Goal: Obtain resource: Download file/media

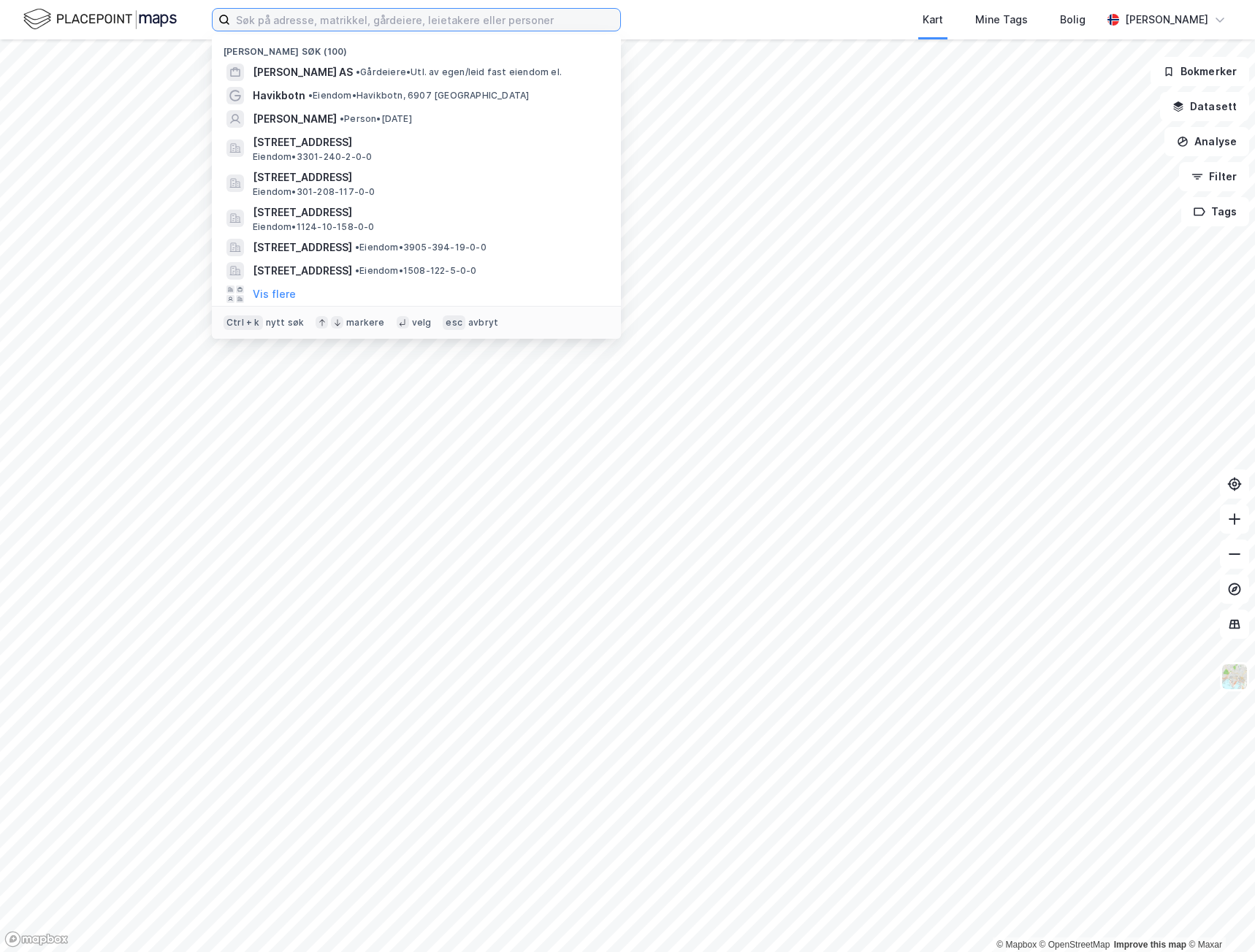
click at [515, 16] on input at bounding box center [425, 20] width 390 height 22
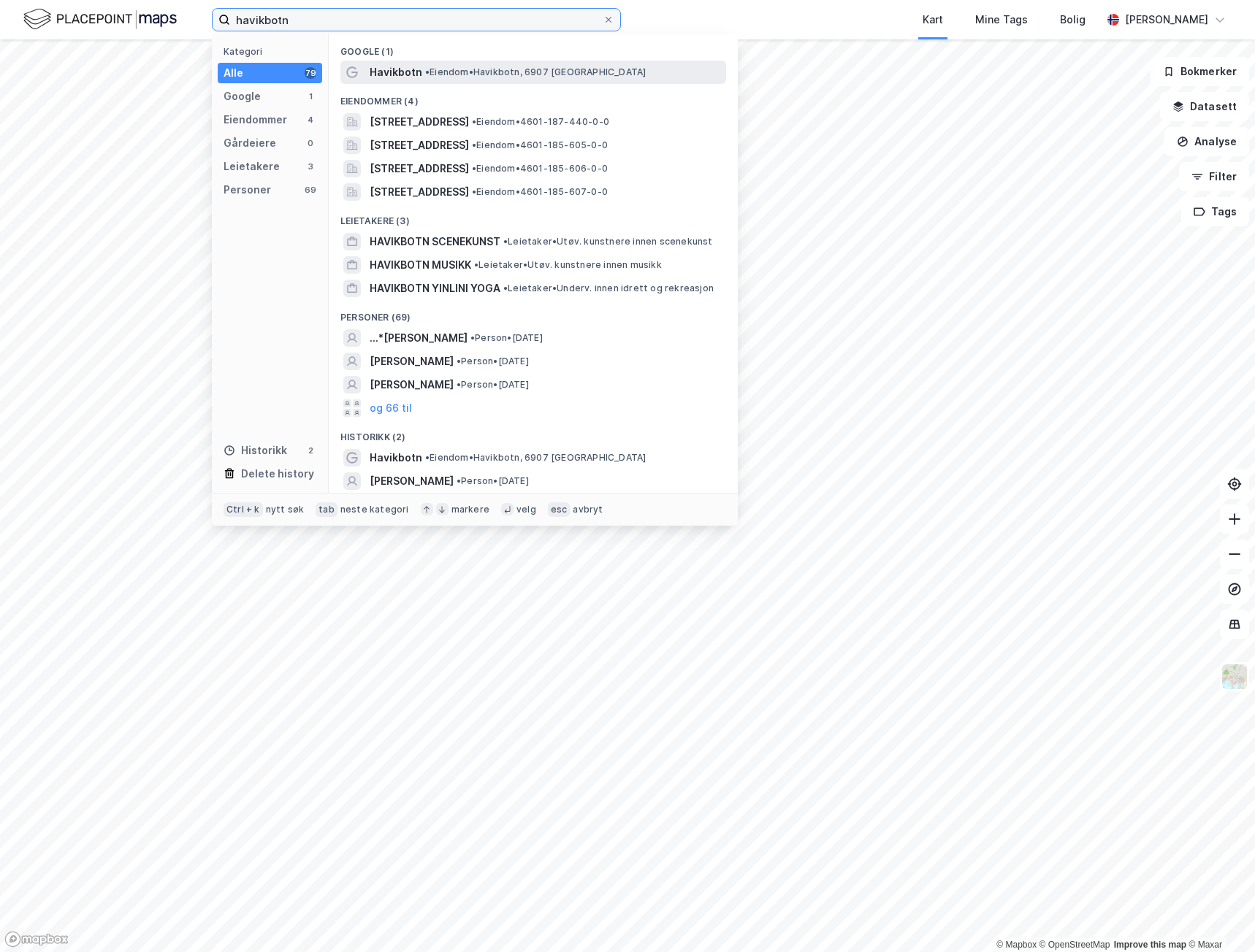
type input "havikbotn"
click at [507, 71] on span "• [PERSON_NAME], 6907 [GEOGRAPHIC_DATA]" at bounding box center [536, 72] width 221 height 12
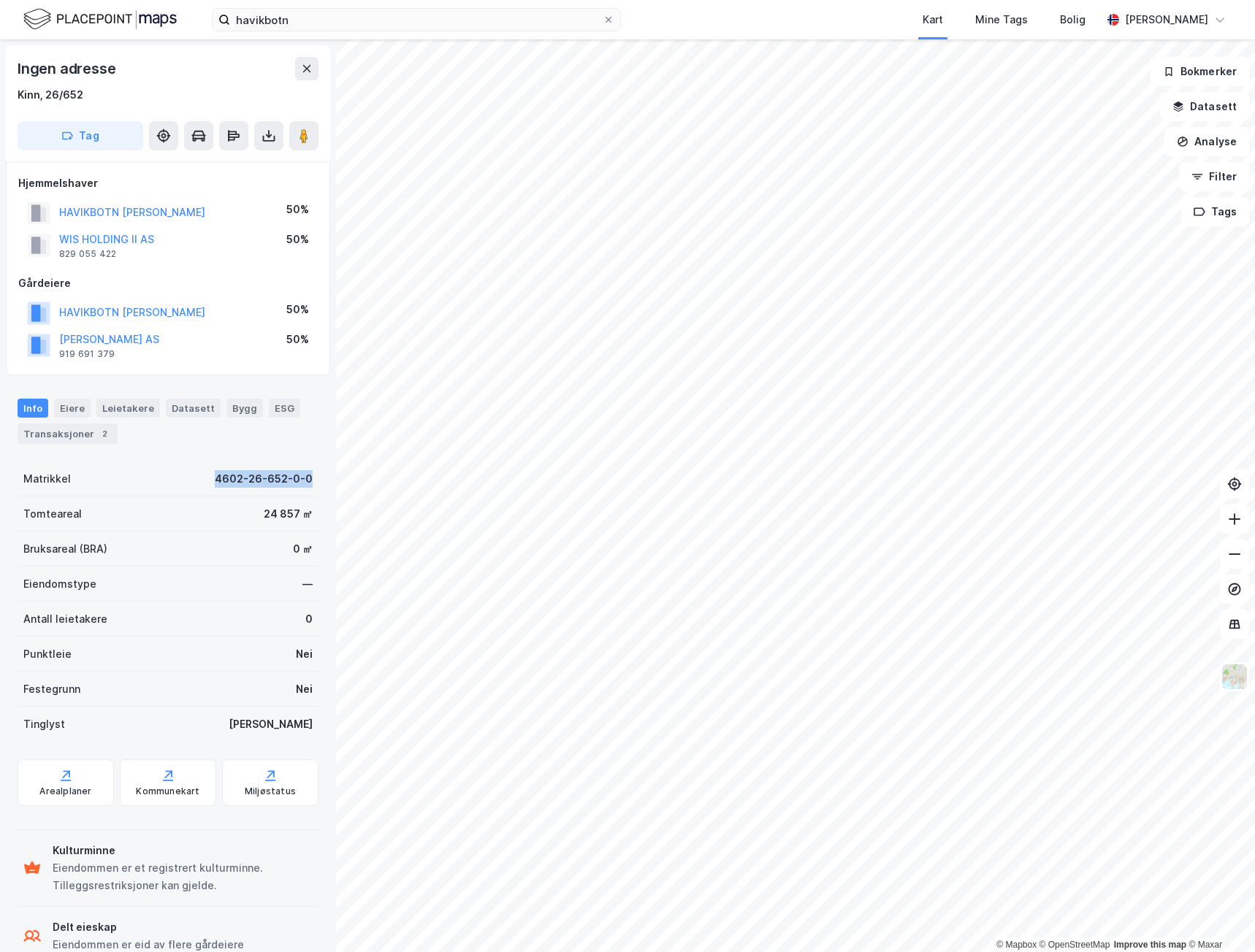
drag, startPoint x: 202, startPoint y: 479, endPoint x: 318, endPoint y: 489, distance: 116.4
click at [318, 489] on div "Ingen adresse Kinn, 26/652 Tag Hjemmelshaver HAVIKBOTN LIV RAGNHILD 50% WIS HOL…" at bounding box center [168, 496] width 336 height 913
copy div "4602-26-652-0-0"
click at [94, 442] on div "Transaksjoner 2" at bounding box center [68, 434] width 100 height 21
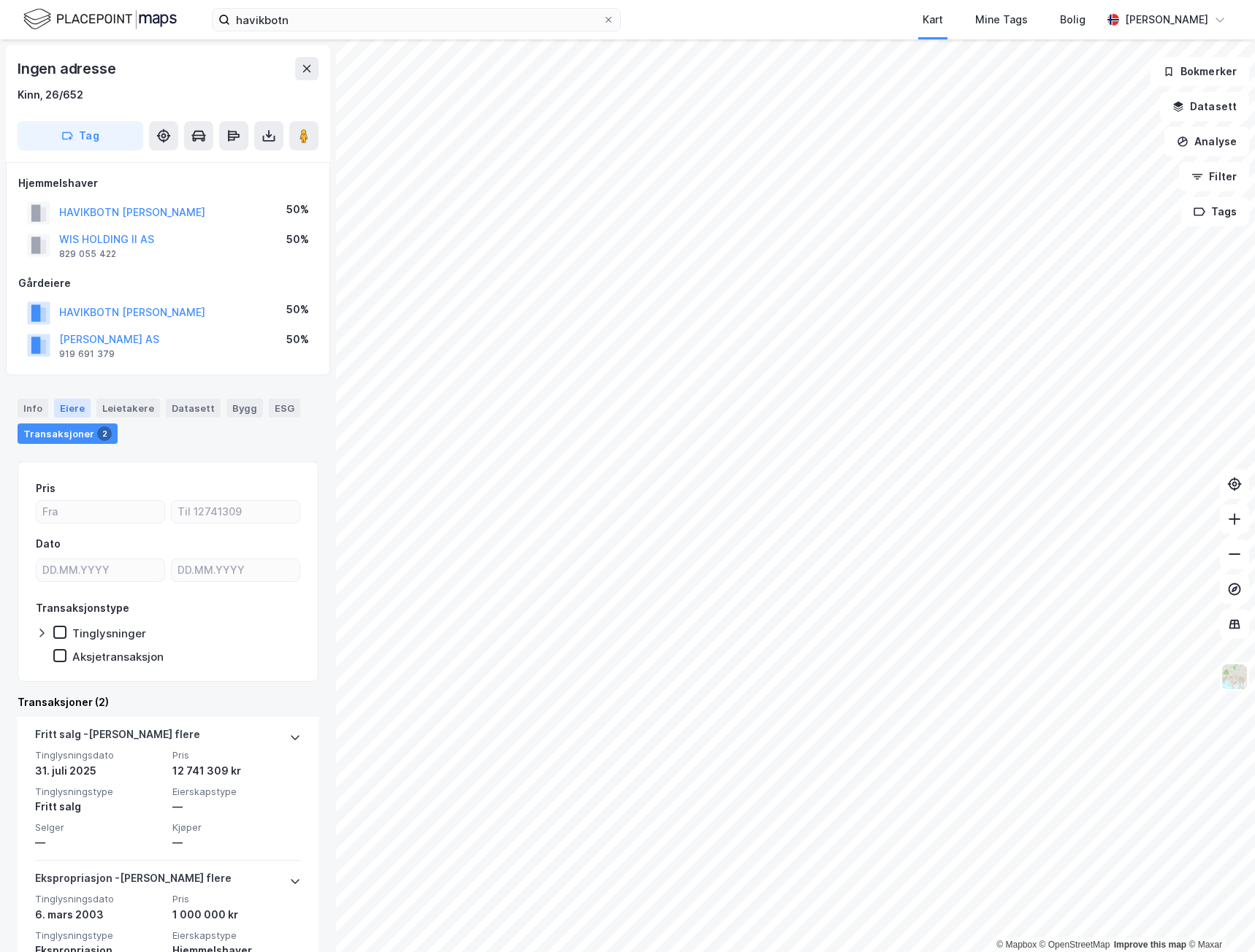
click at [71, 411] on div "Eiere" at bounding box center [72, 408] width 37 height 19
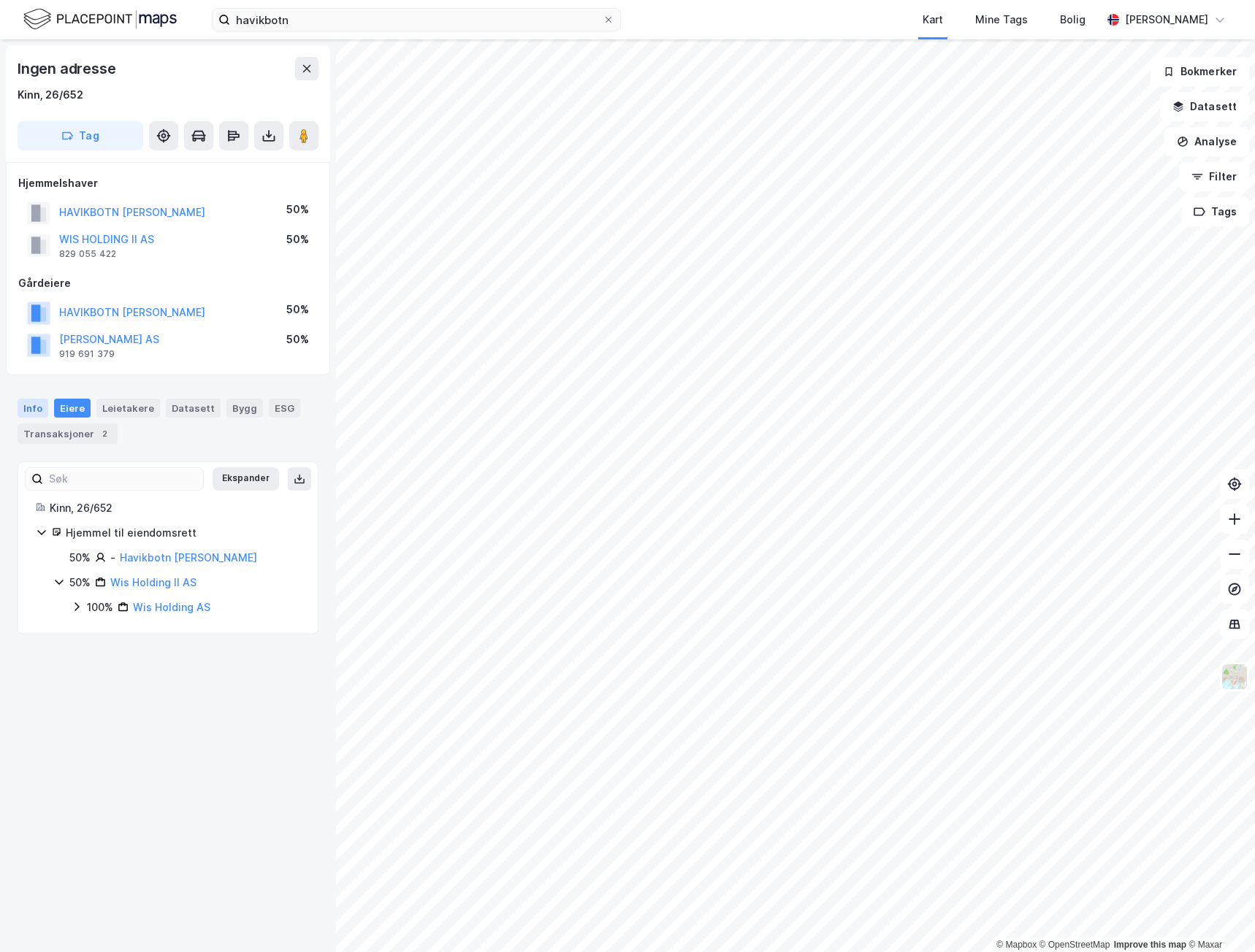
click at [38, 412] on div "Info" at bounding box center [33, 408] width 31 height 19
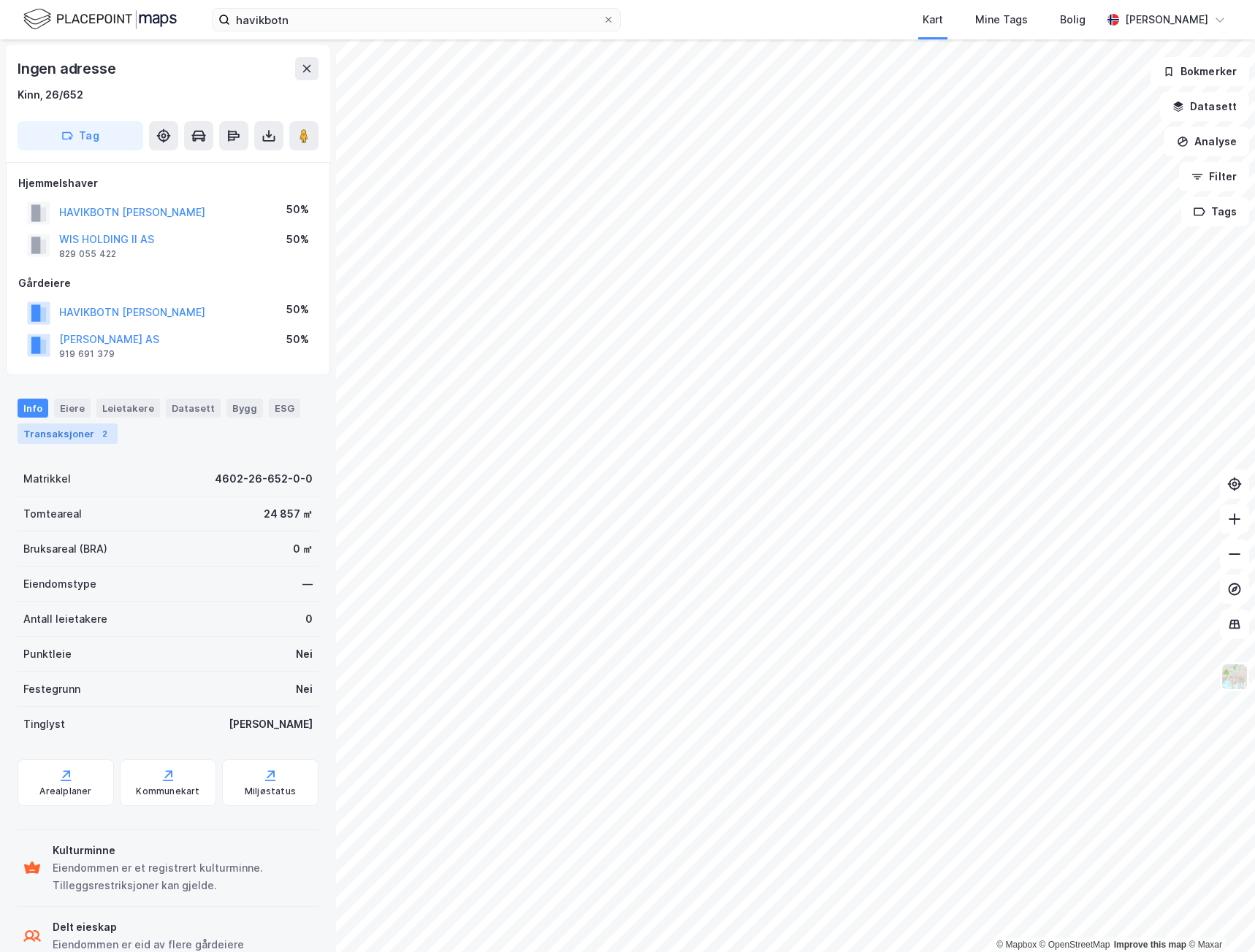
click at [57, 437] on div "Transaksjoner 2" at bounding box center [68, 434] width 100 height 21
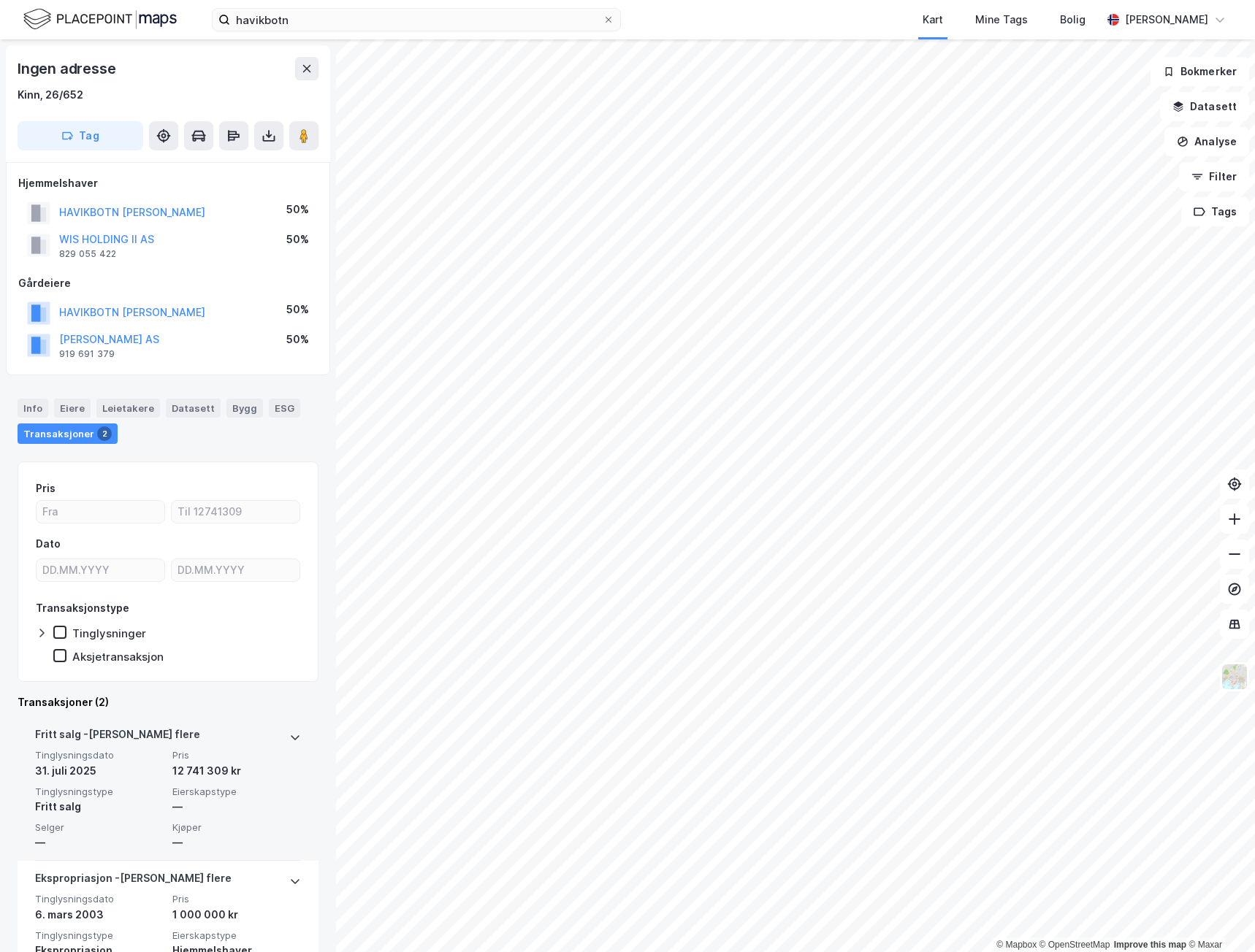
click at [93, 834] on div "—" at bounding box center [99, 843] width 129 height 18
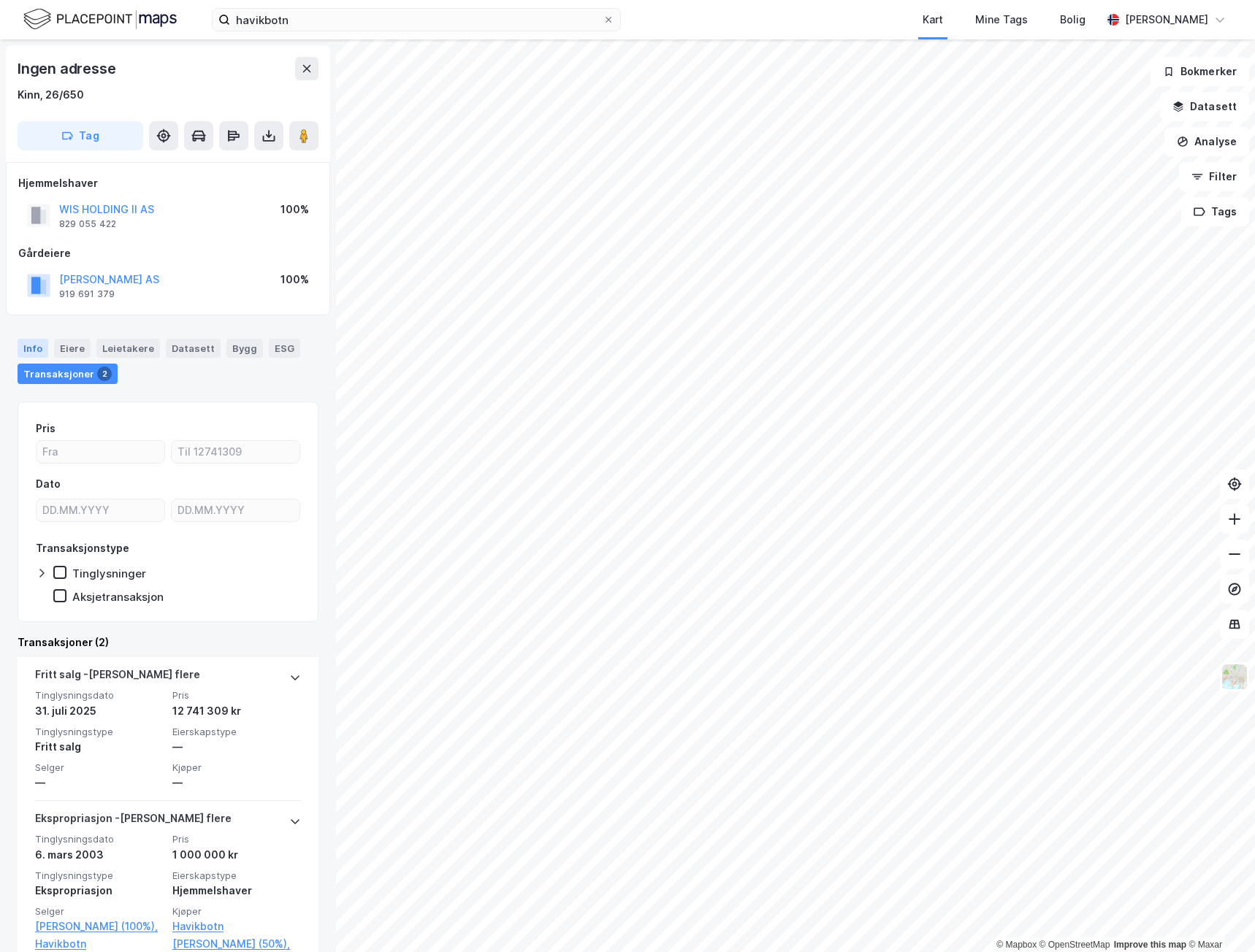
click at [20, 344] on div "Info" at bounding box center [33, 349] width 31 height 19
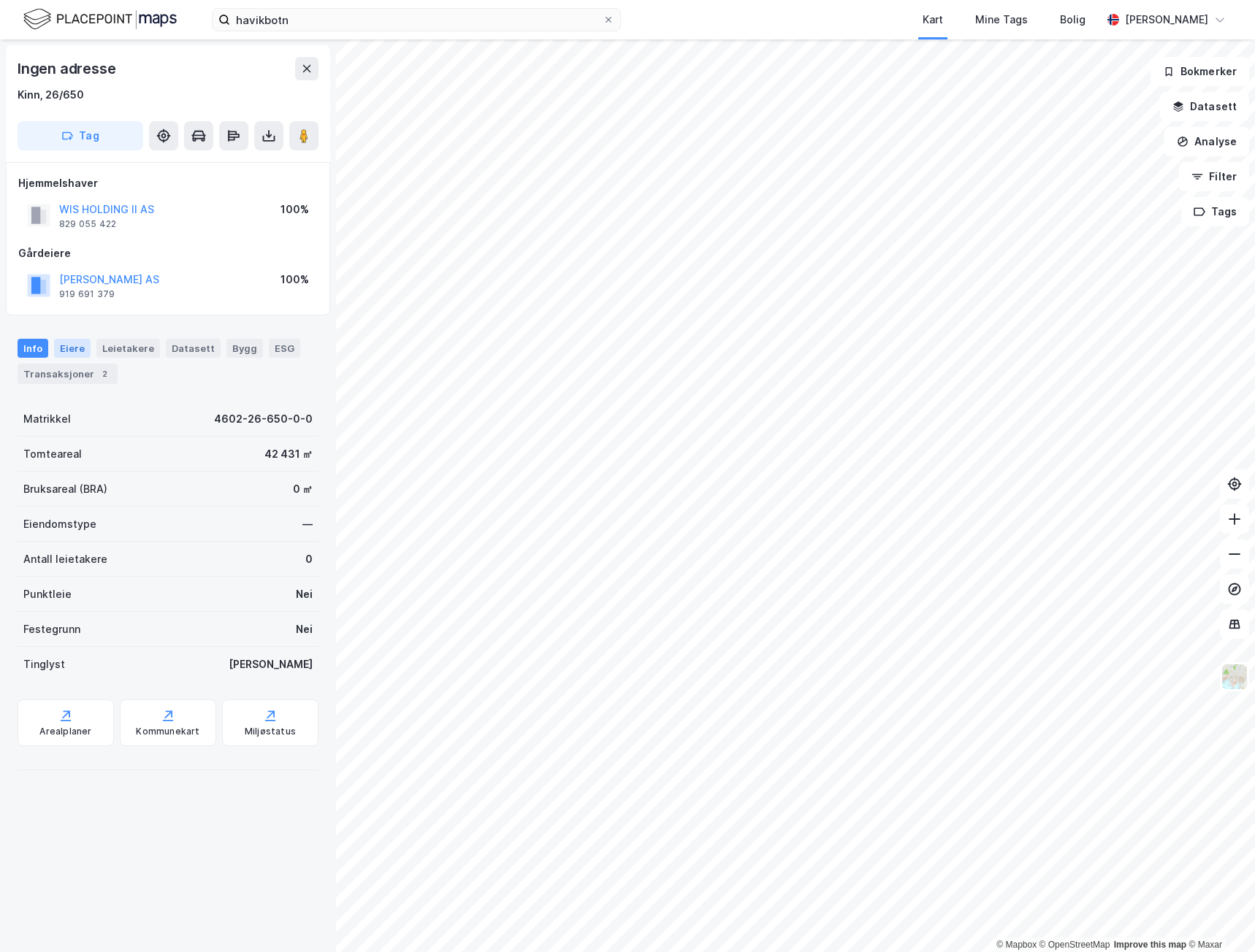
click at [77, 350] on div "Eiere" at bounding box center [72, 349] width 37 height 19
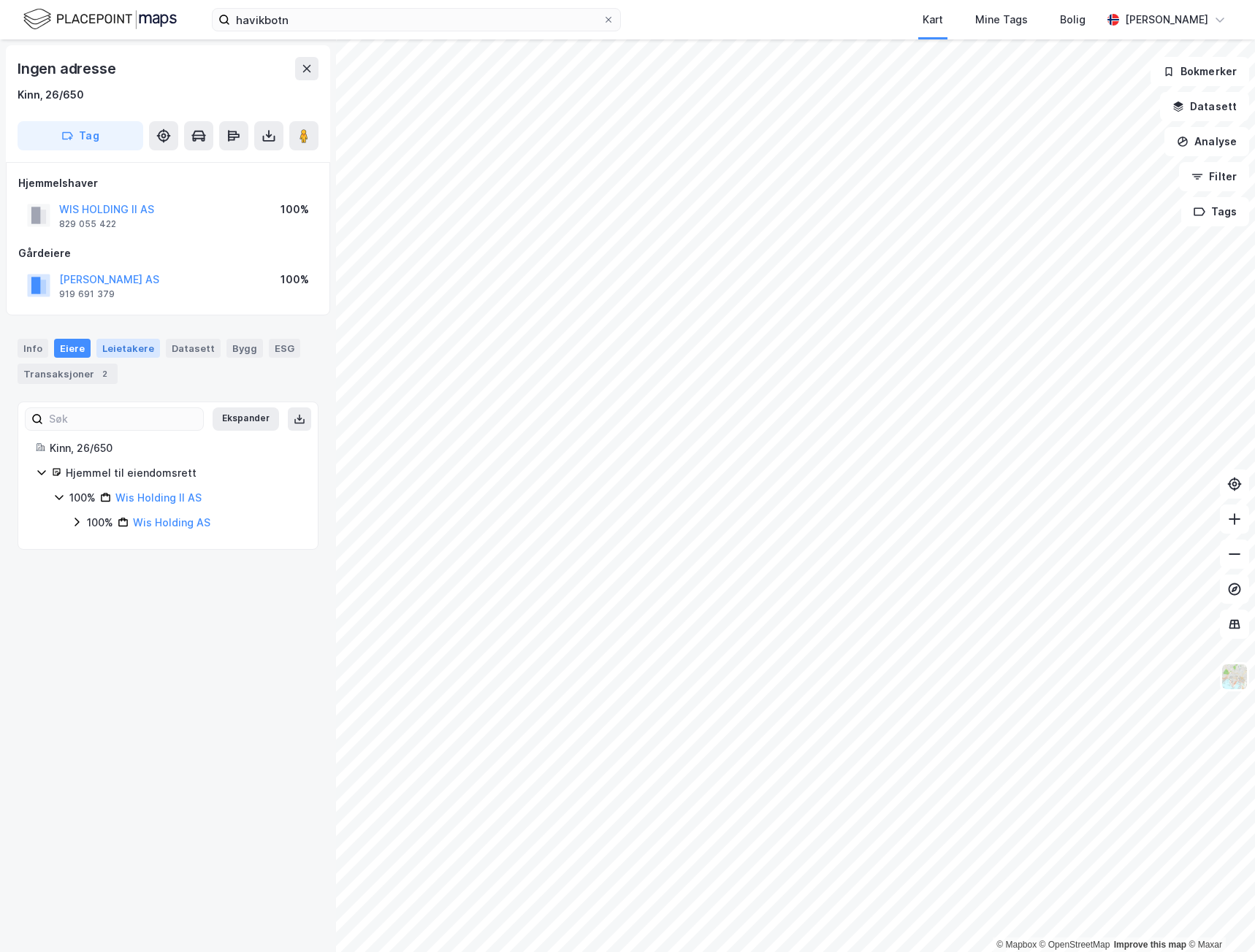
click at [116, 349] on div "Leietakere" at bounding box center [128, 349] width 63 height 19
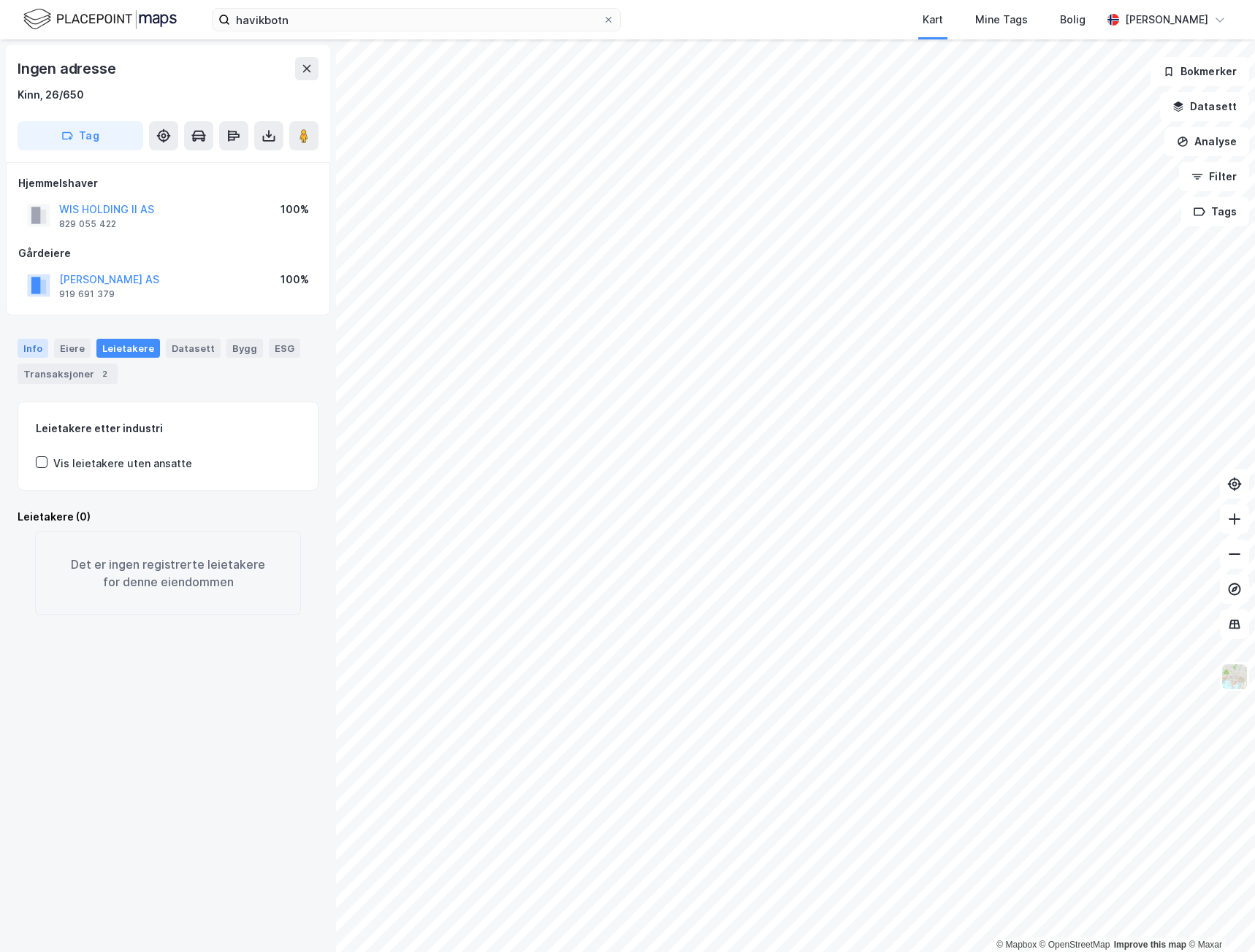
click at [39, 349] on div "Info" at bounding box center [33, 349] width 31 height 19
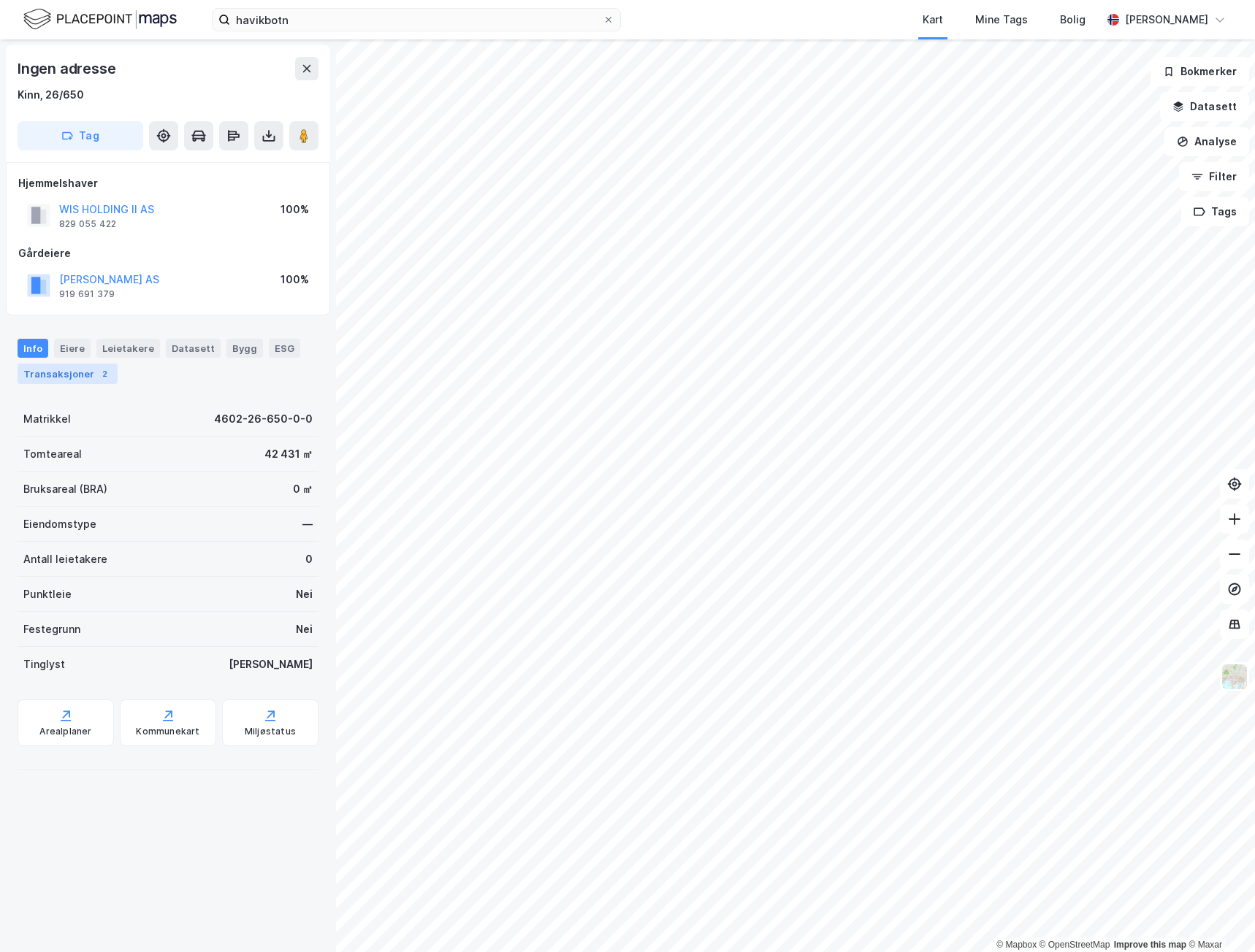
click at [82, 372] on div "Transaksjoner 2" at bounding box center [68, 374] width 100 height 21
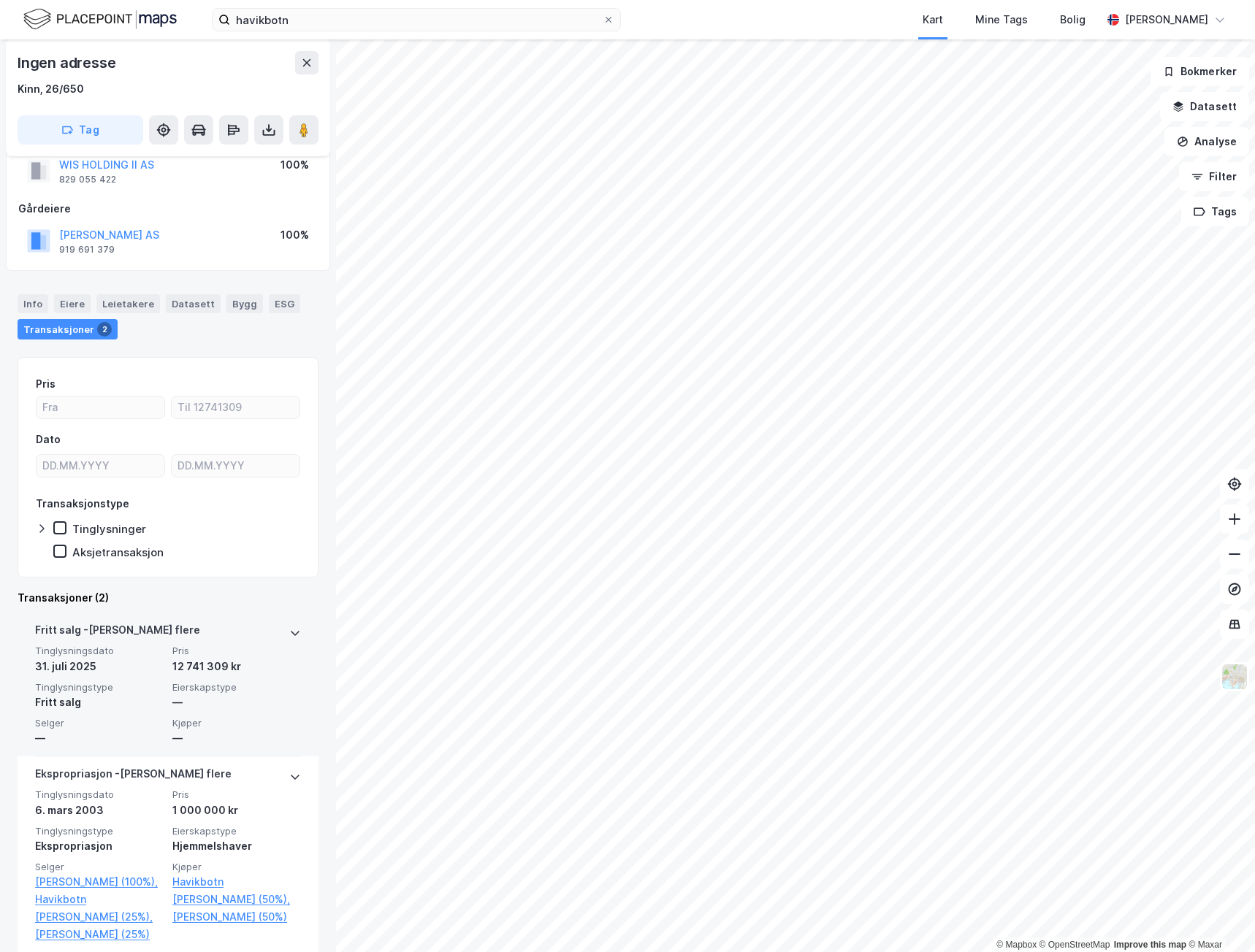
scroll to position [62, 0]
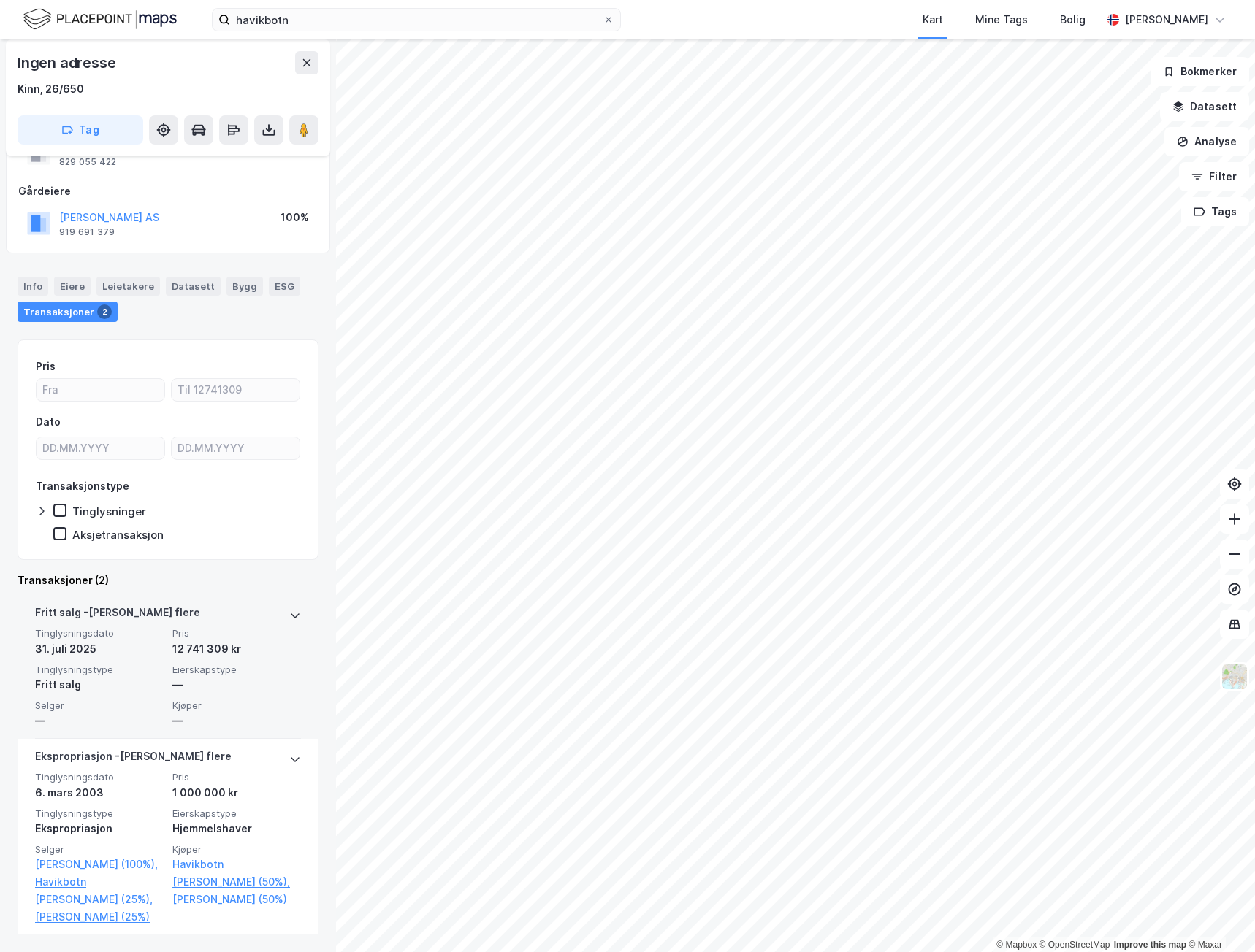
click at [248, 597] on div "[PERSON_NAME] flere Tinglysningsdato [DATE] Pris 12 741 309 kr Tinglysningstype…" at bounding box center [168, 667] width 266 height 144
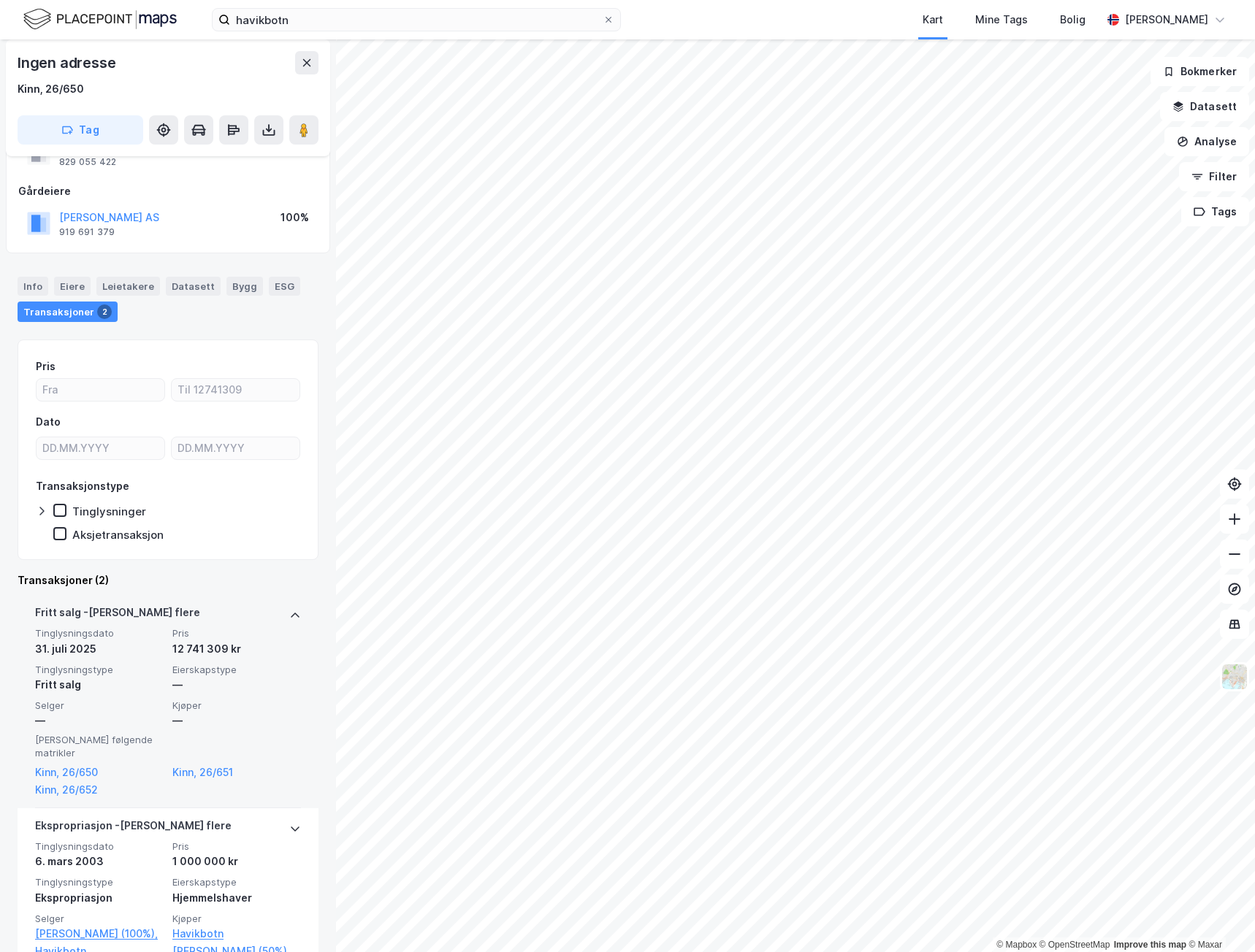
click at [254, 599] on div "[PERSON_NAME] flere Tinglysningsdato [DATE] Pris 12 741 309 kr Tinglysningstype…" at bounding box center [168, 702] width 266 height 213
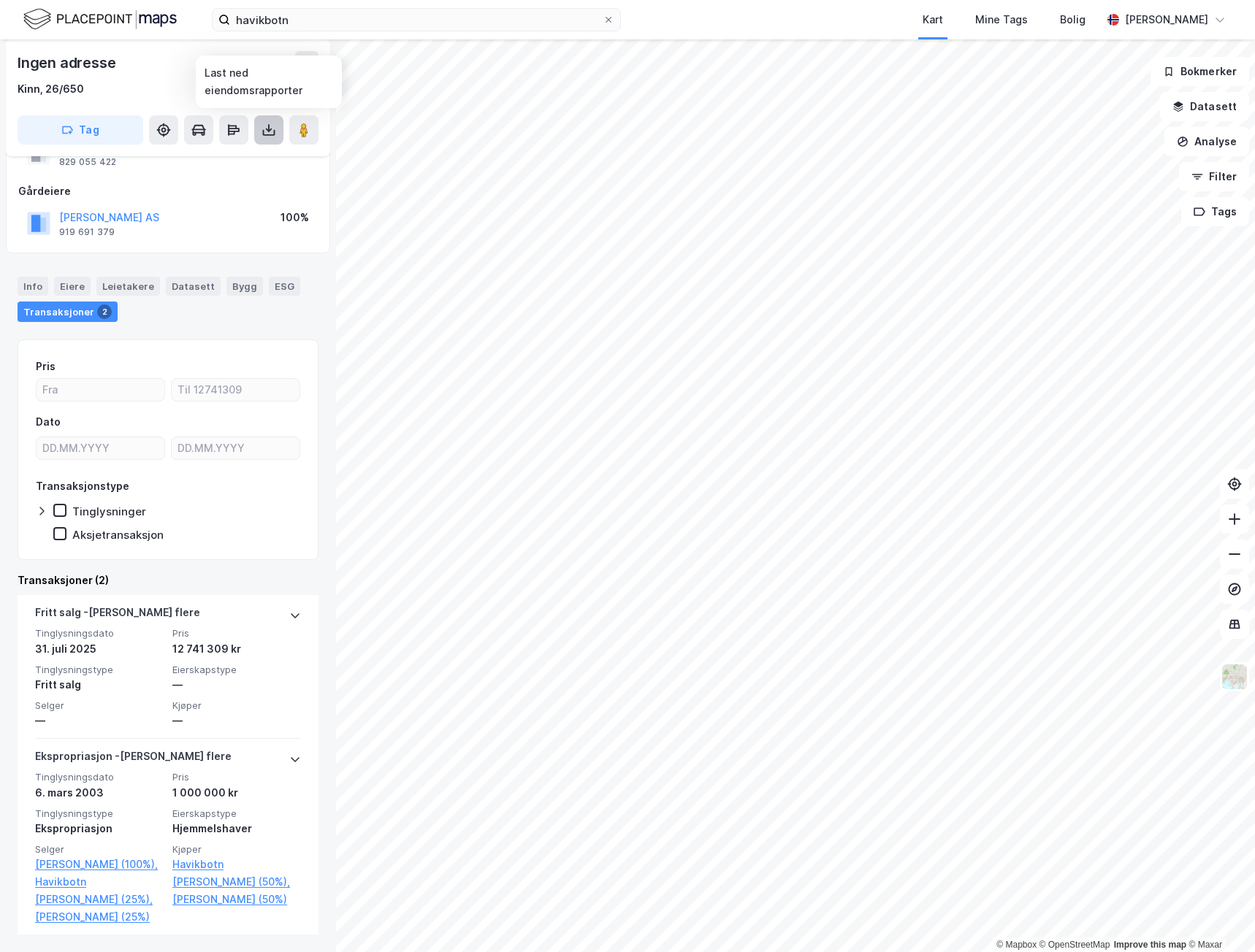
click at [267, 132] on icon at bounding box center [269, 130] width 15 height 15
click at [245, 156] on div "Last ned grunnbok" at bounding box center [205, 159] width 155 height 24
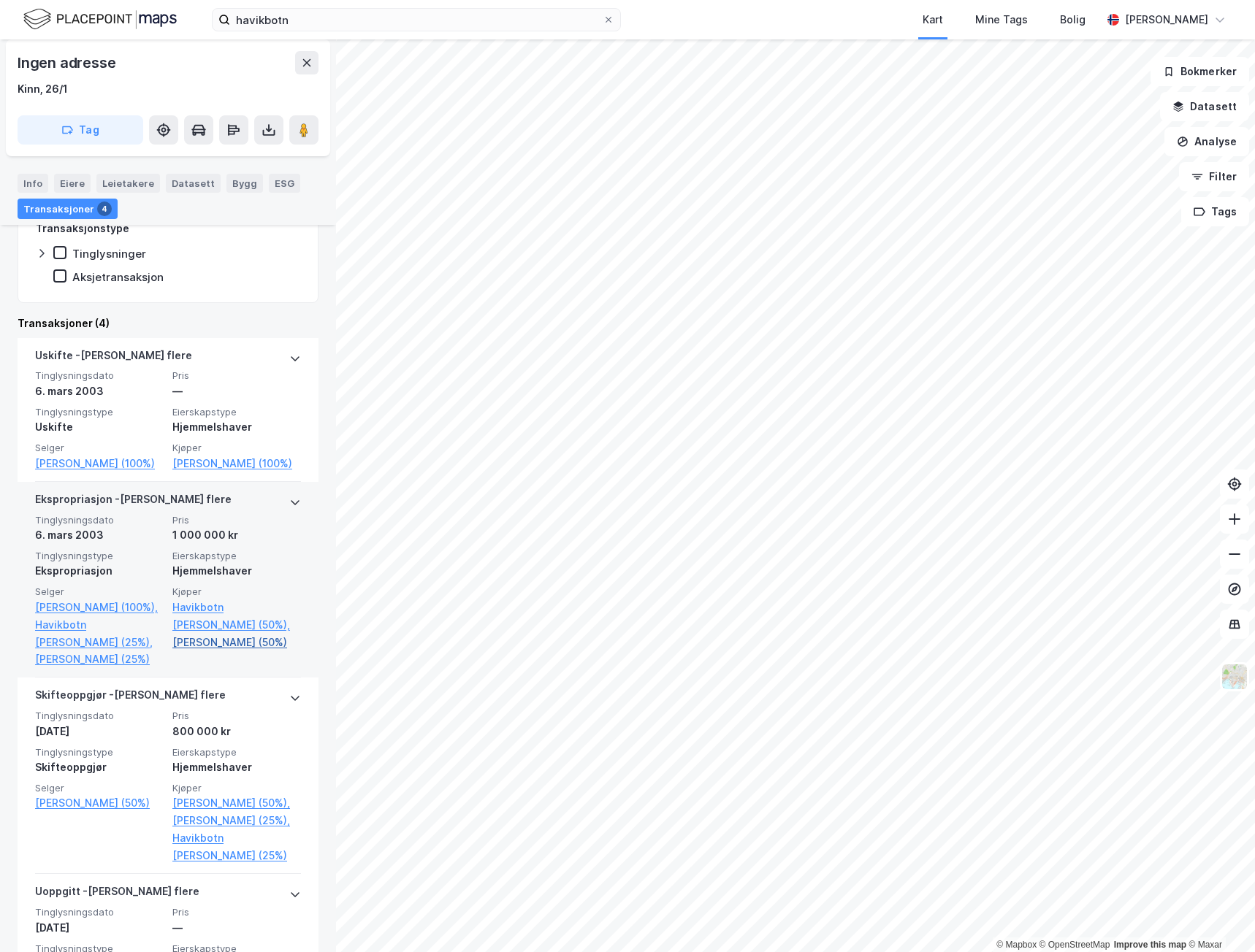
scroll to position [365, 0]
